Goal: Transaction & Acquisition: Purchase product/service

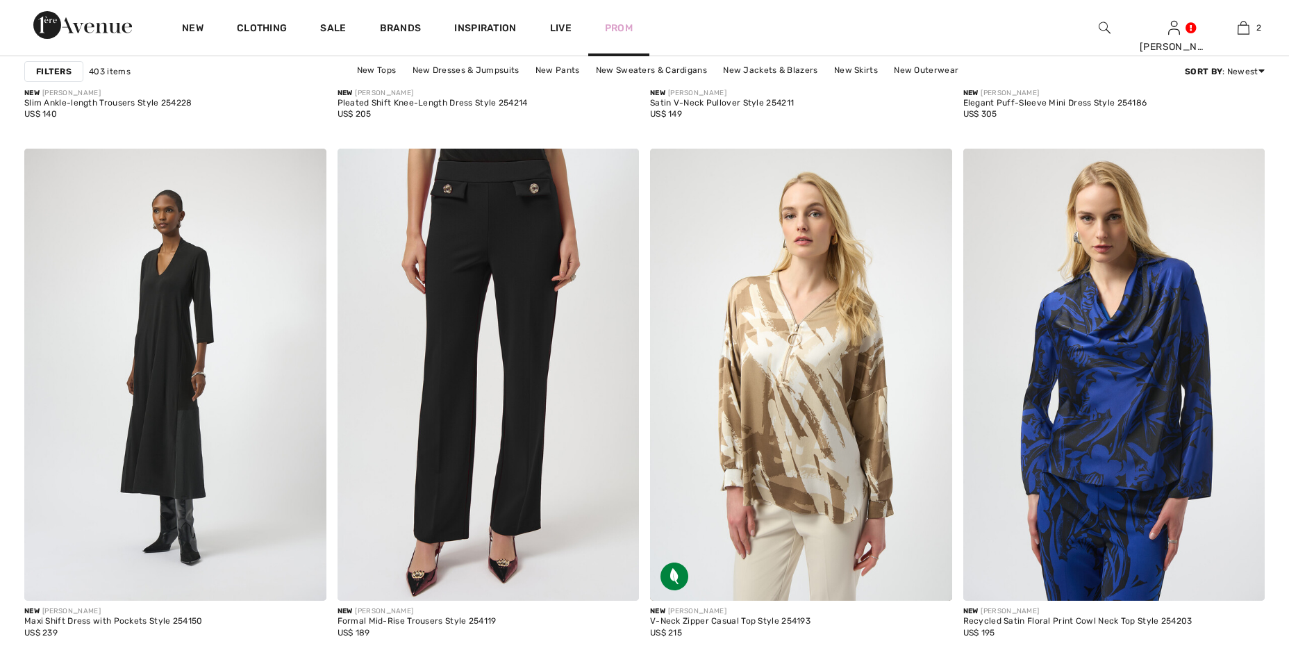
scroll to position [3384, 0]
click at [634, 20] on div "Prom" at bounding box center [618, 27] width 61 height 57
click at [627, 27] on link "Prom" at bounding box center [619, 28] width 28 height 15
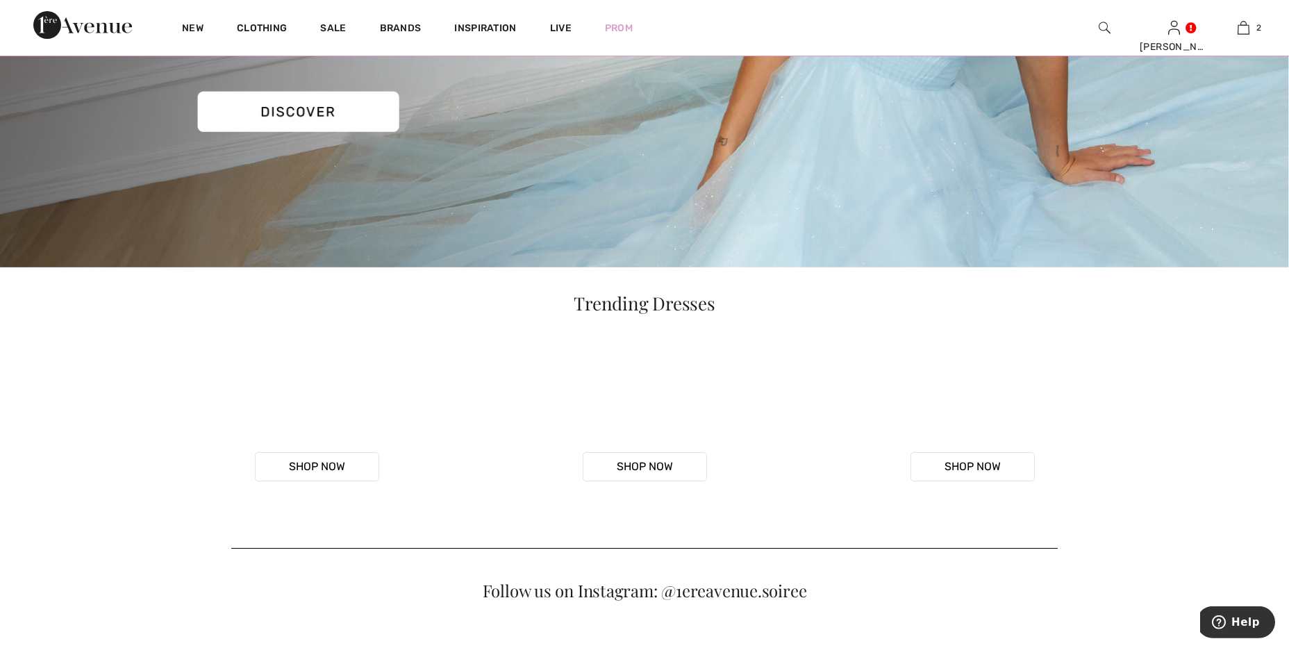
scroll to position [386, 0]
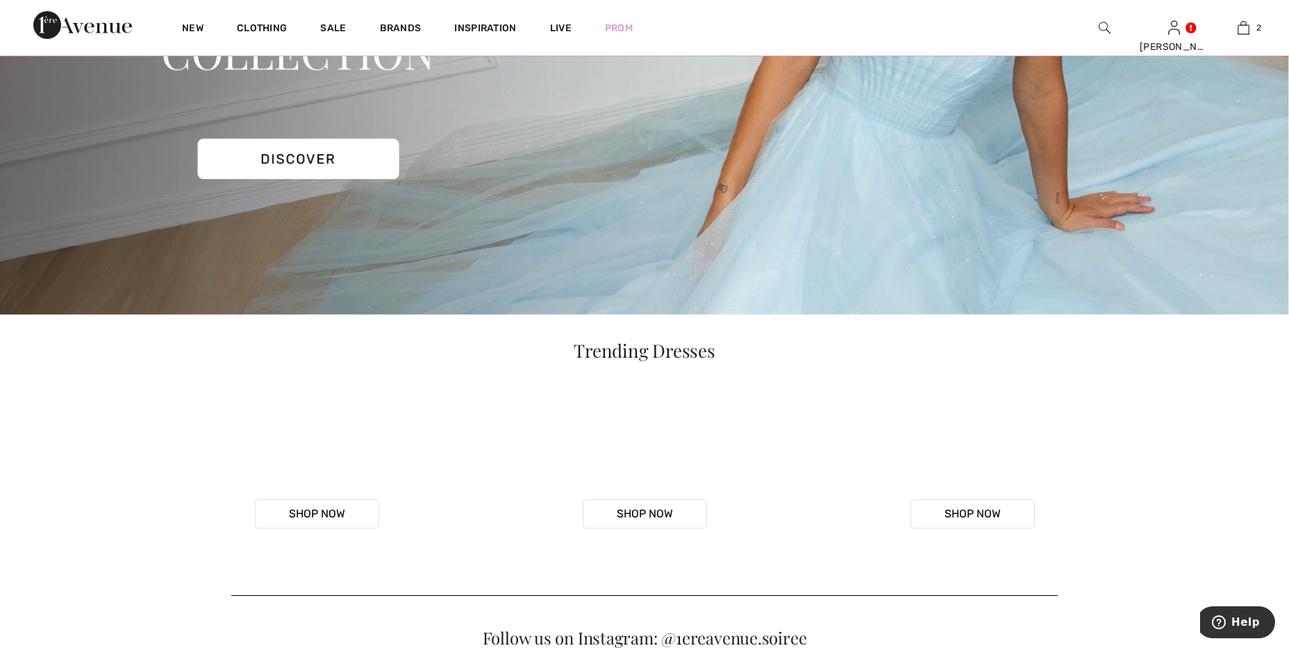
click at [361, 160] on img at bounding box center [644, 5] width 1289 height 618
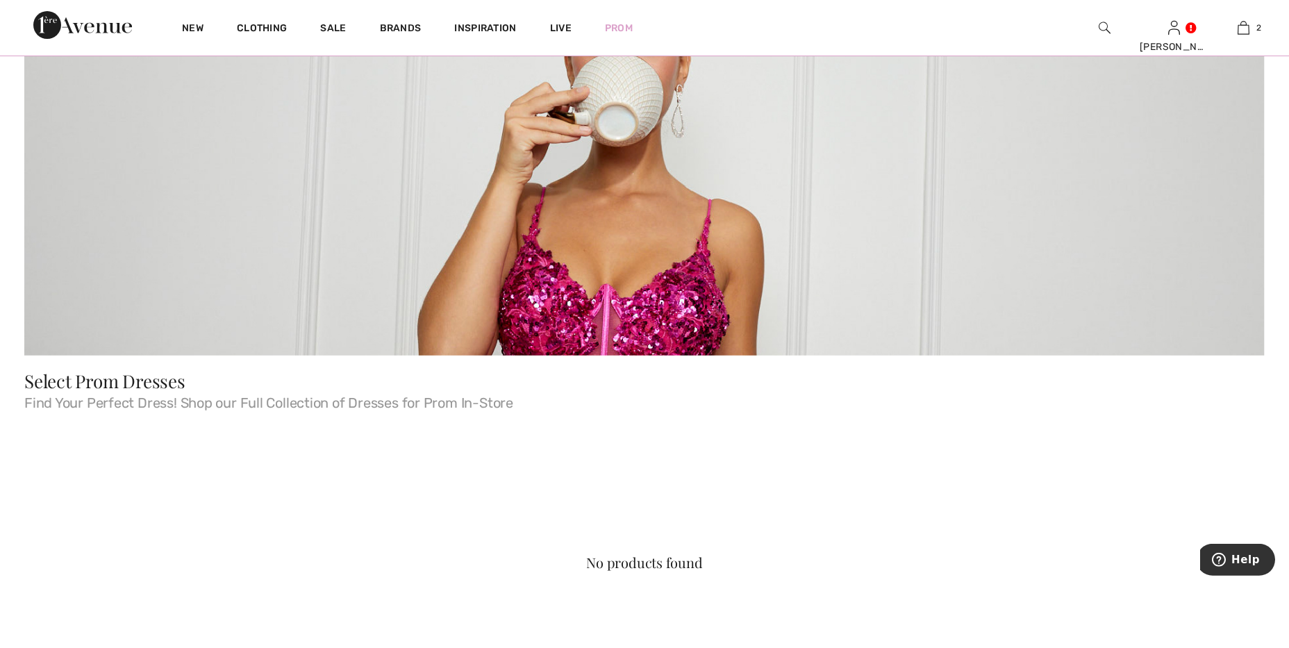
scroll to position [386, 0]
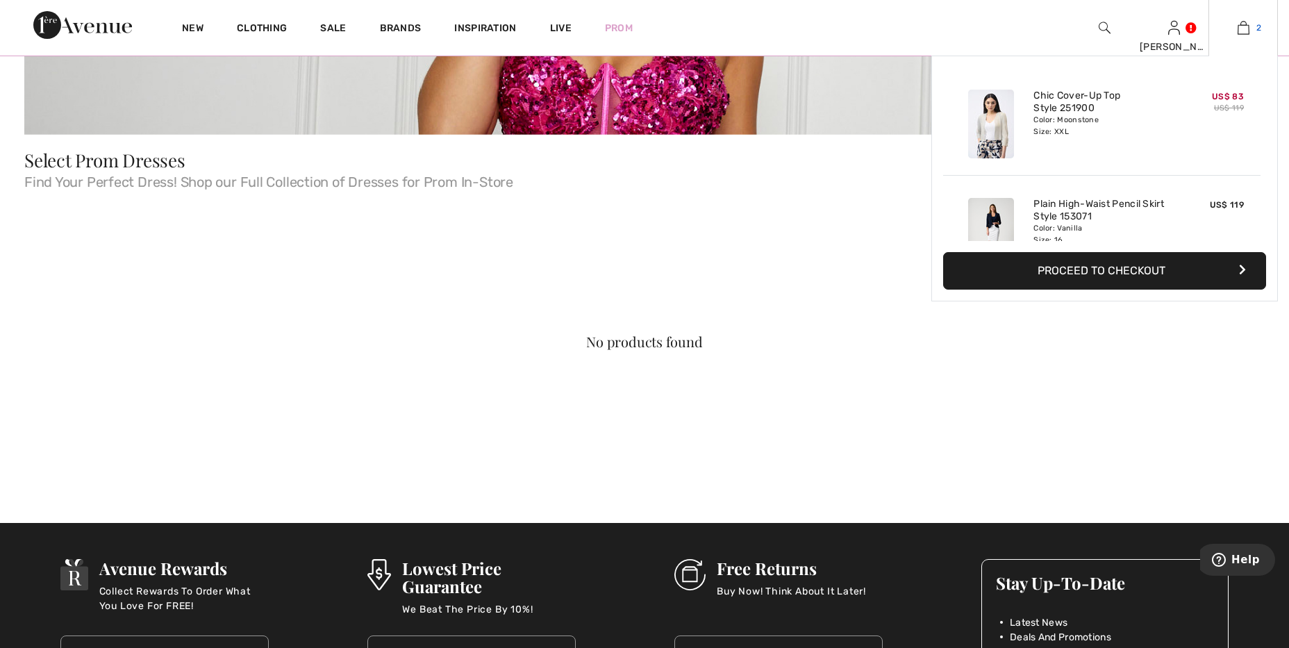
click at [1246, 31] on img at bounding box center [1244, 27] width 12 height 17
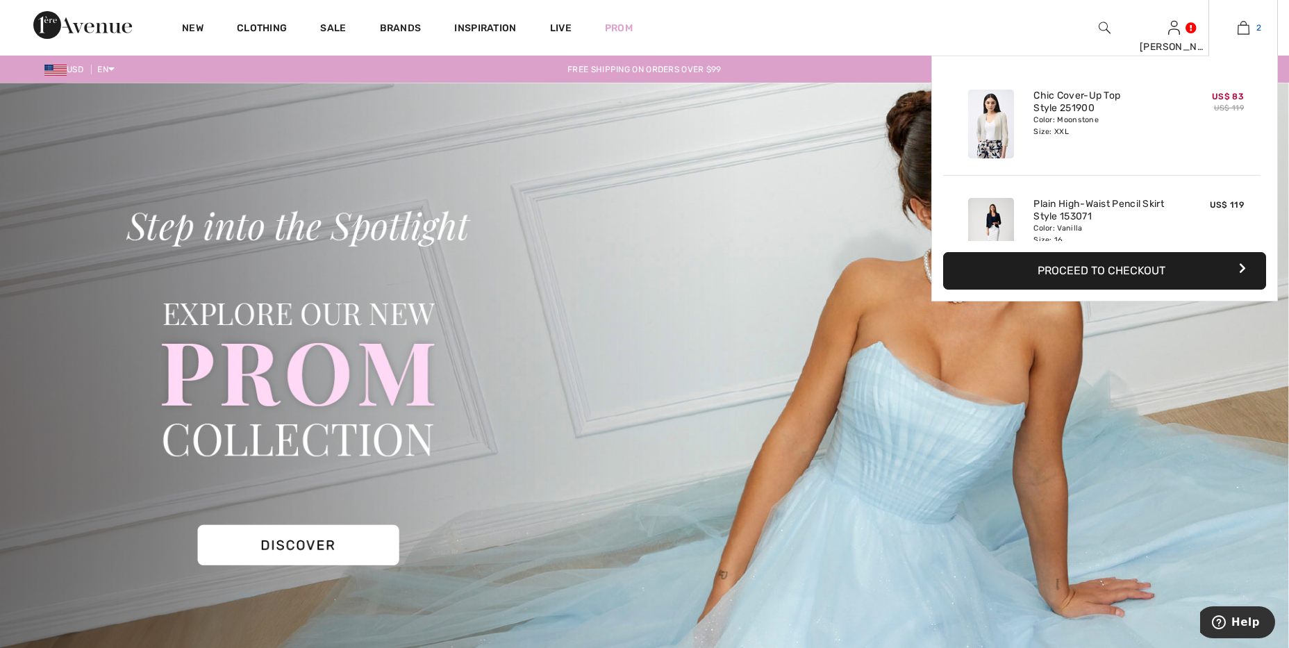
click at [1248, 31] on img at bounding box center [1244, 27] width 12 height 17
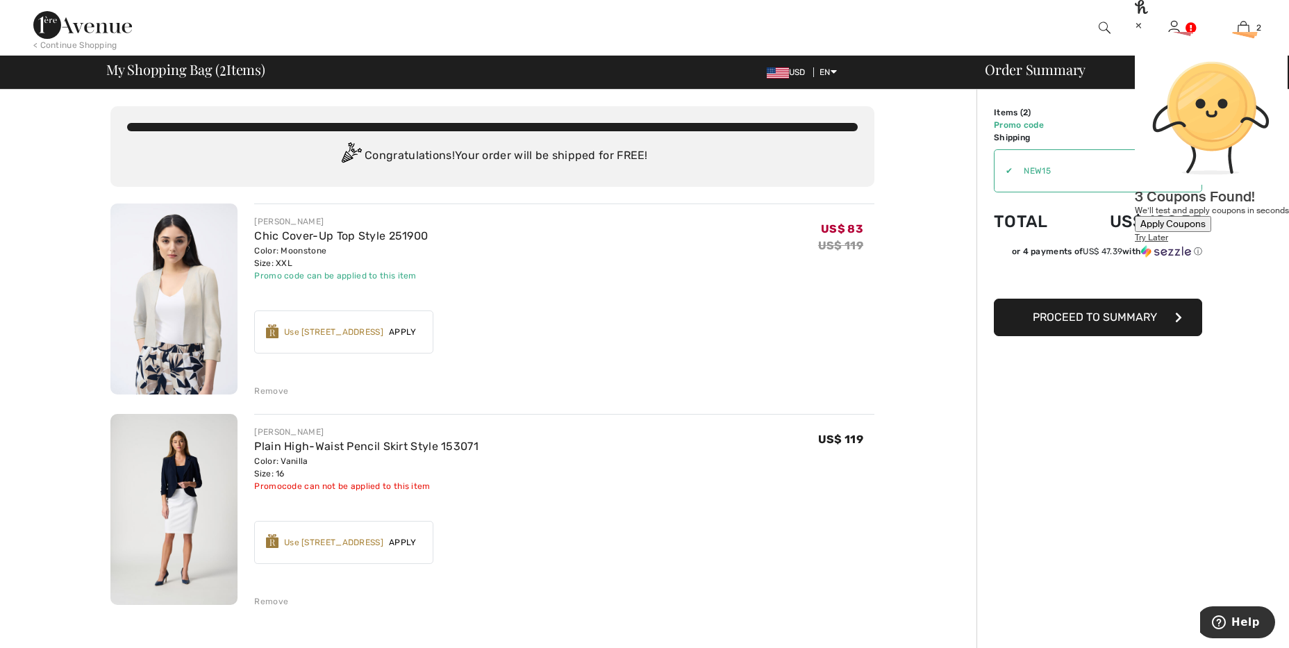
click at [1234, 196] on div "Order Summary Details Items ( 2 ) US$ 202.00 Promo code US$ -12.45 Shipping Fre…" at bounding box center [1133, 644] width 313 height 1108
click at [1171, 218] on div "Apply Coupons" at bounding box center [1173, 224] width 65 height 12
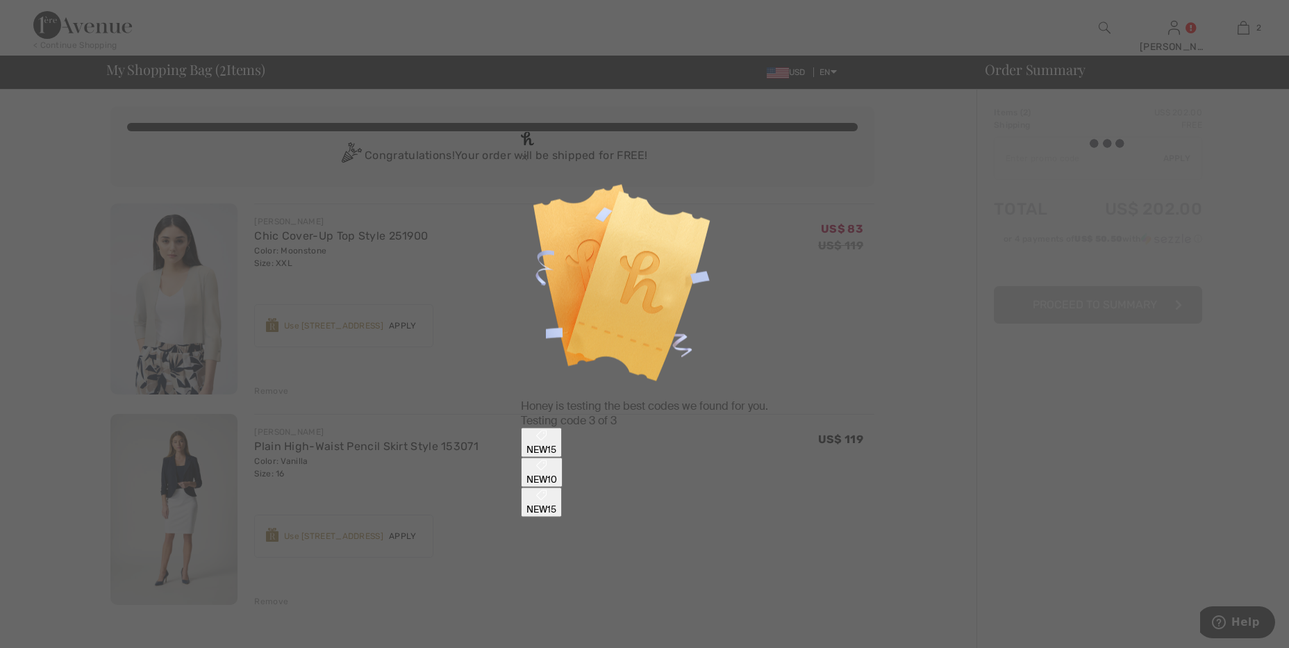
type input "NEW15"
type input "NEW10"
type input "NEW15"
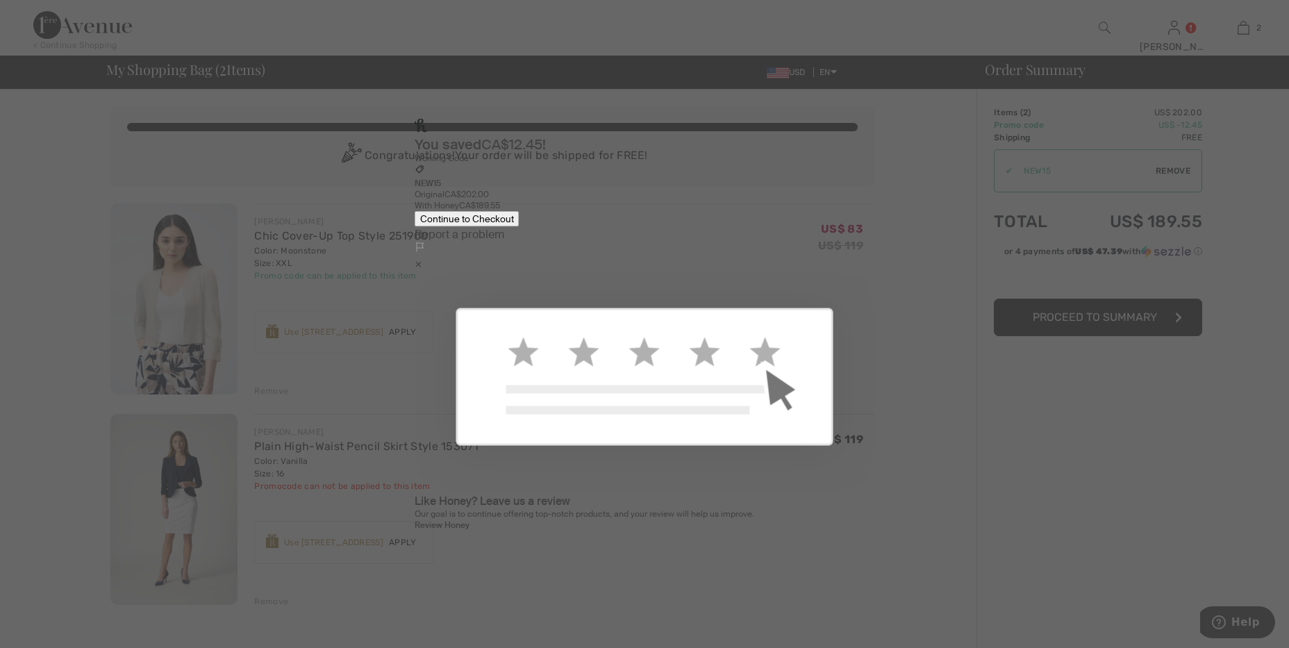
click at [502, 224] on div "Continue to Checkout" at bounding box center [467, 219] width 94 height 12
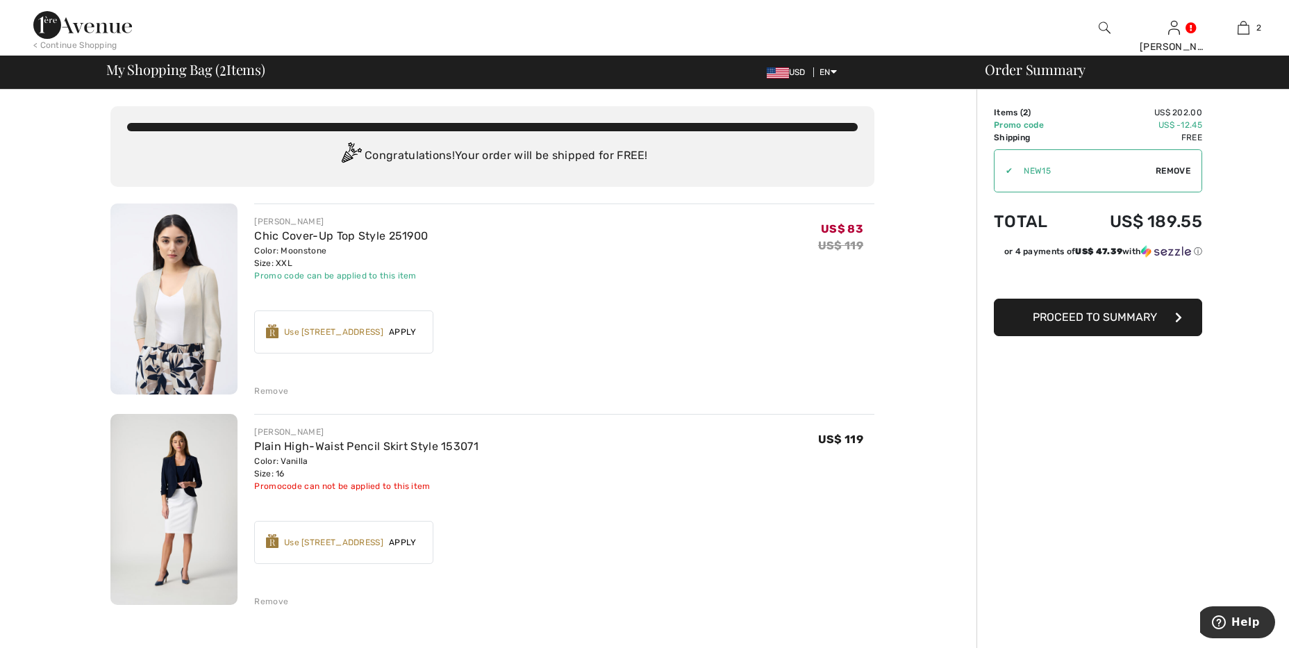
click at [1020, 311] on button "Proceed to Summary" at bounding box center [1098, 318] width 208 height 38
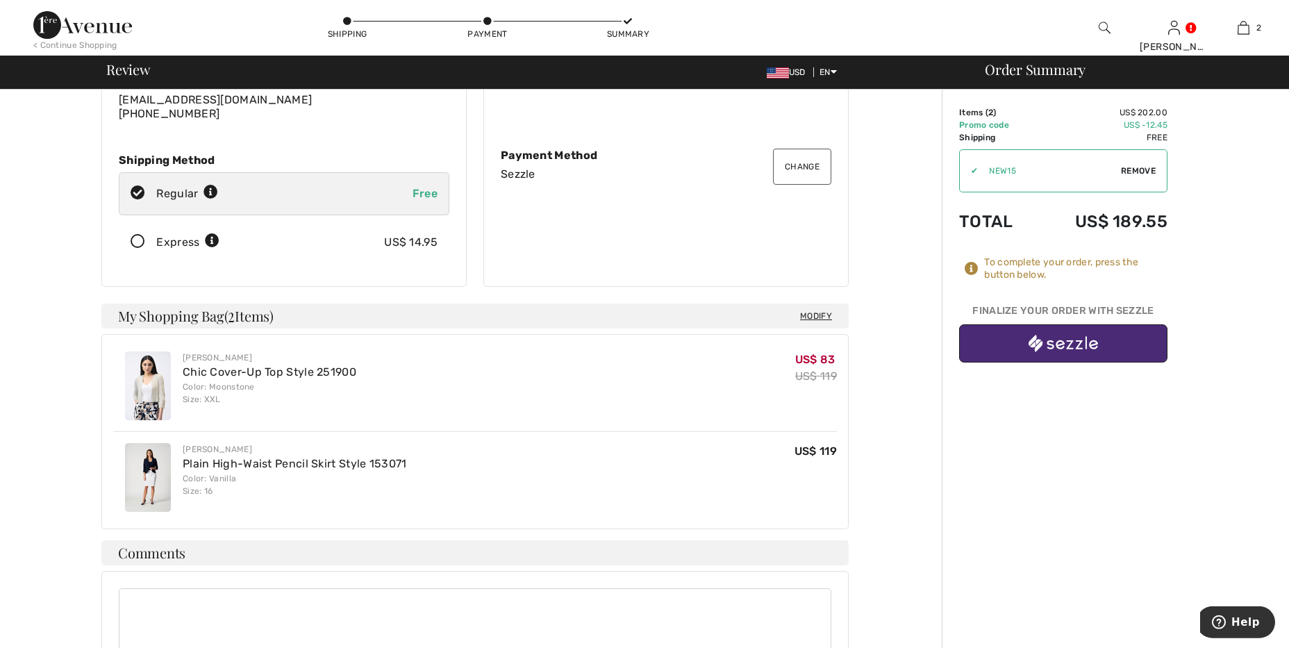
scroll to position [193, 0]
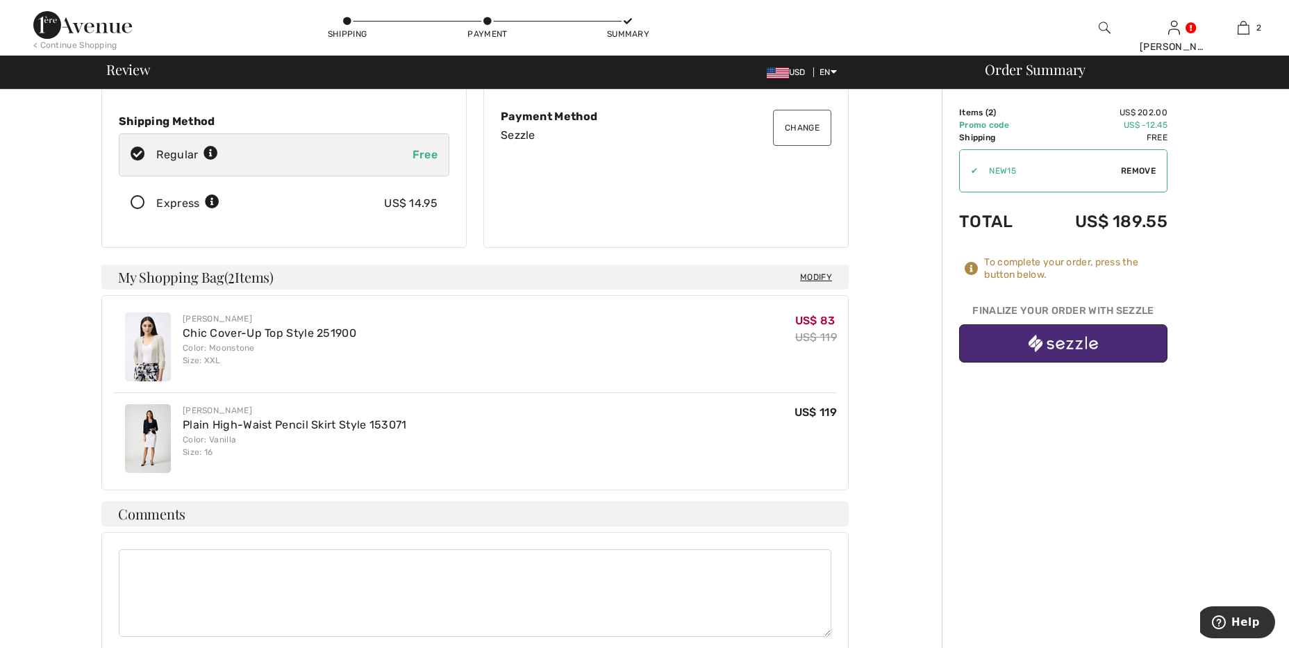
click at [989, 357] on button "button" at bounding box center [1063, 343] width 208 height 38
